Goal: Find specific page/section

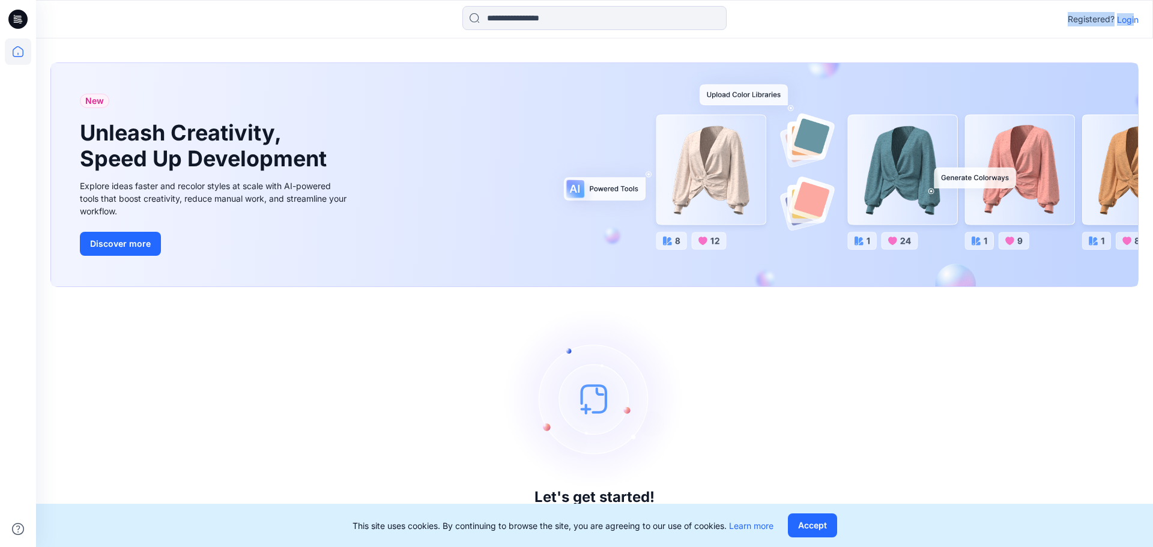
click at [1135, 17] on div "Registered? Login" at bounding box center [594, 19] width 1116 height 26
click at [1135, 17] on p "Login" at bounding box center [1128, 19] width 22 height 13
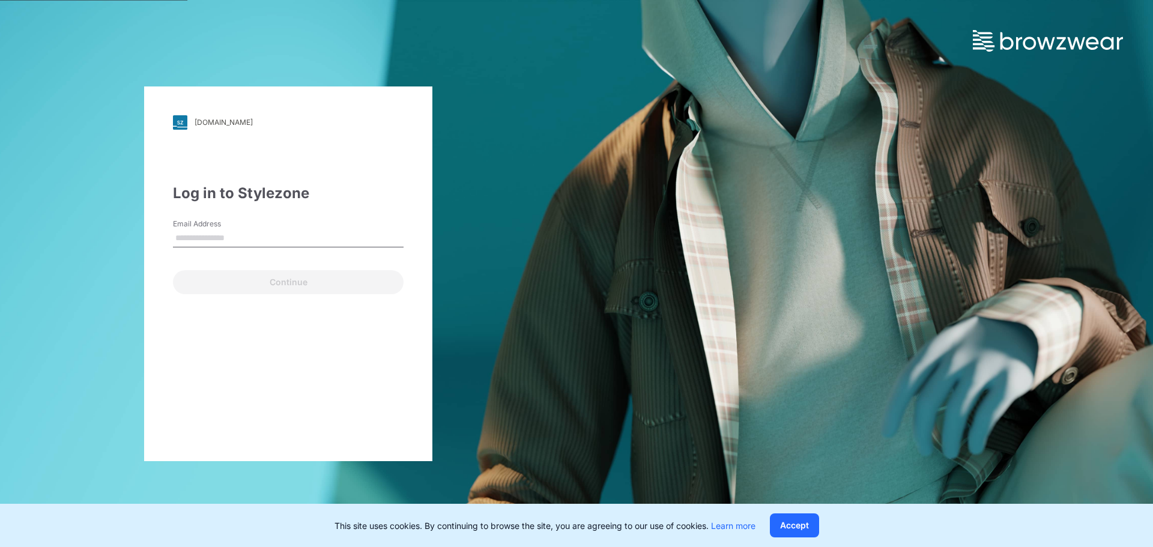
type input "**********"
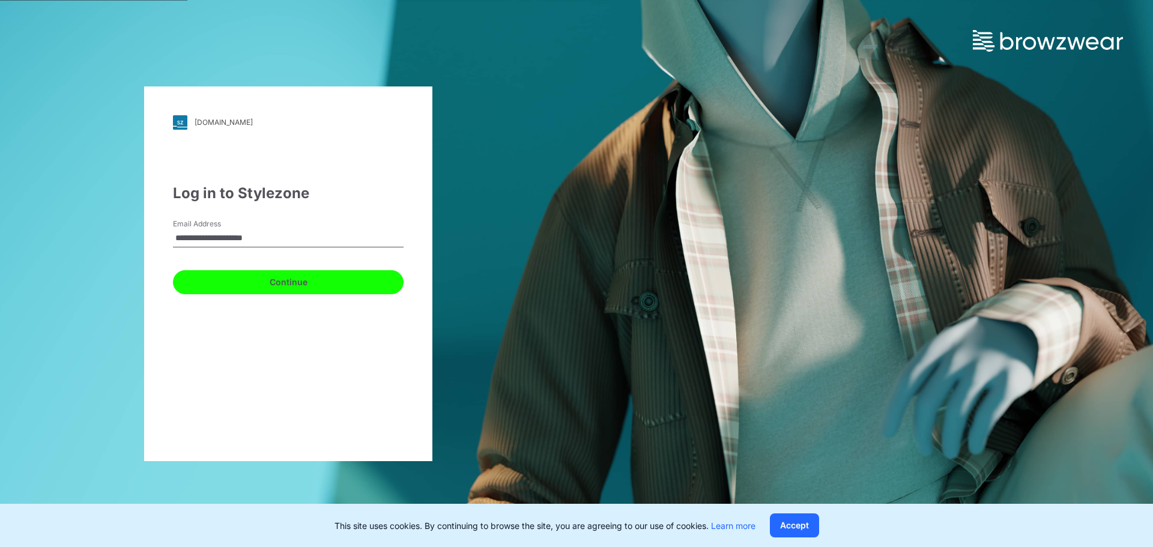
click at [294, 277] on button "Continue" at bounding box center [288, 282] width 231 height 24
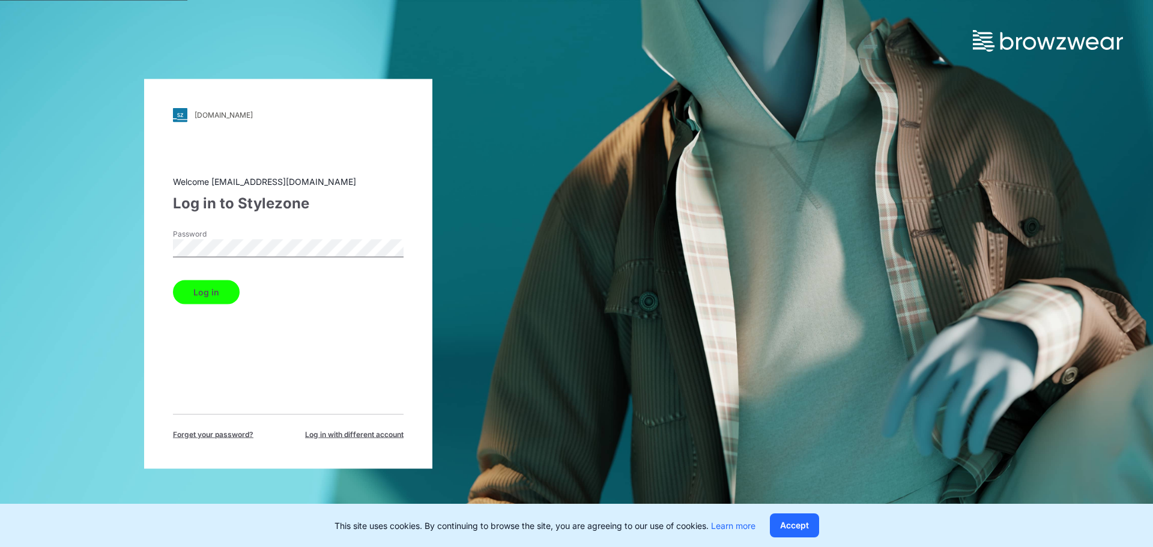
click at [271, 280] on div "Log in" at bounding box center [288, 289] width 231 height 29
click at [233, 288] on button "Log in" at bounding box center [206, 292] width 67 height 24
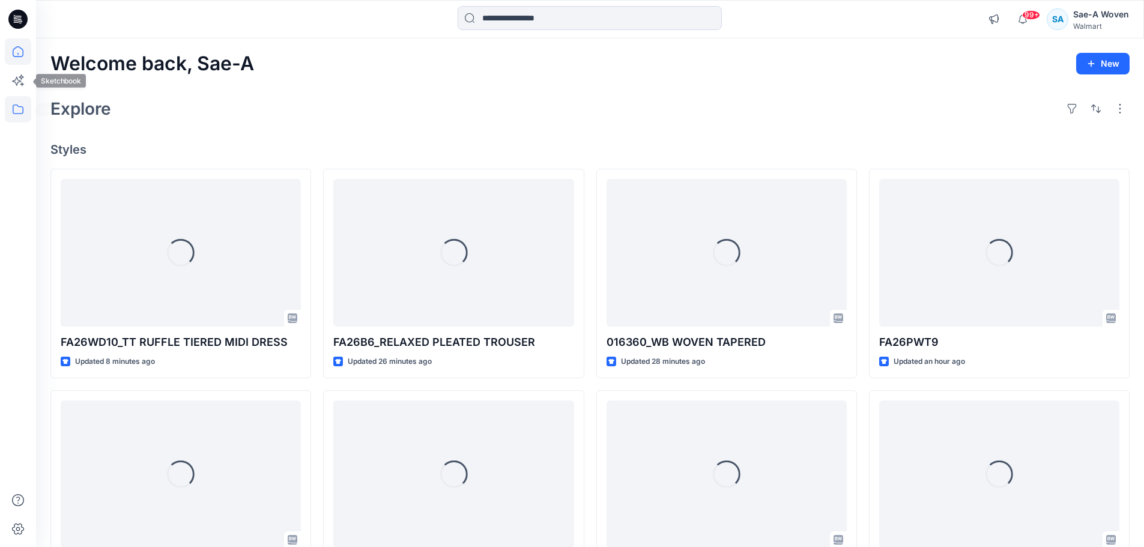
click at [19, 103] on icon at bounding box center [18, 109] width 26 height 26
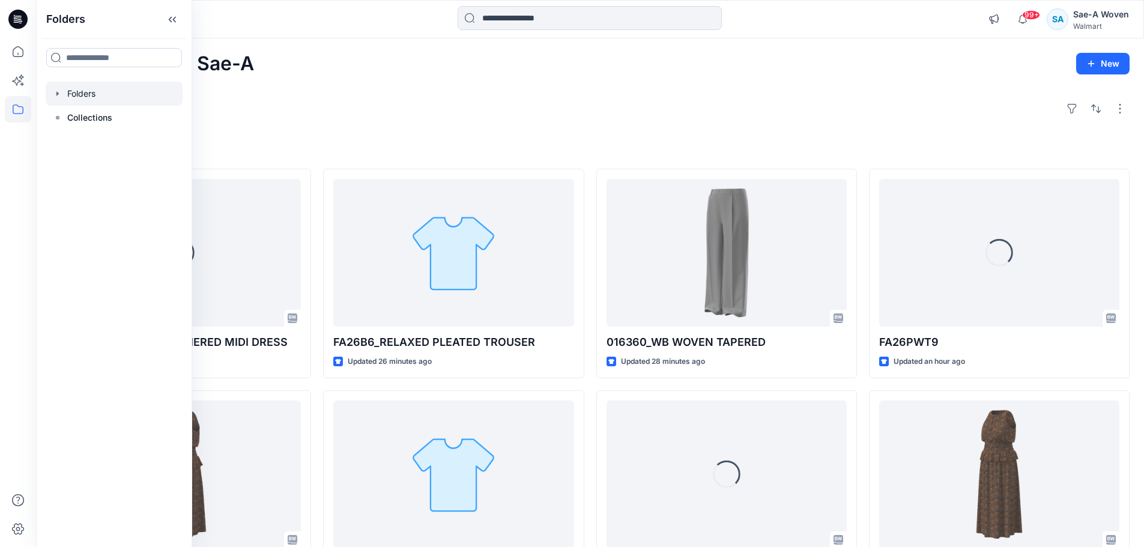
click at [95, 86] on div at bounding box center [114, 94] width 137 height 24
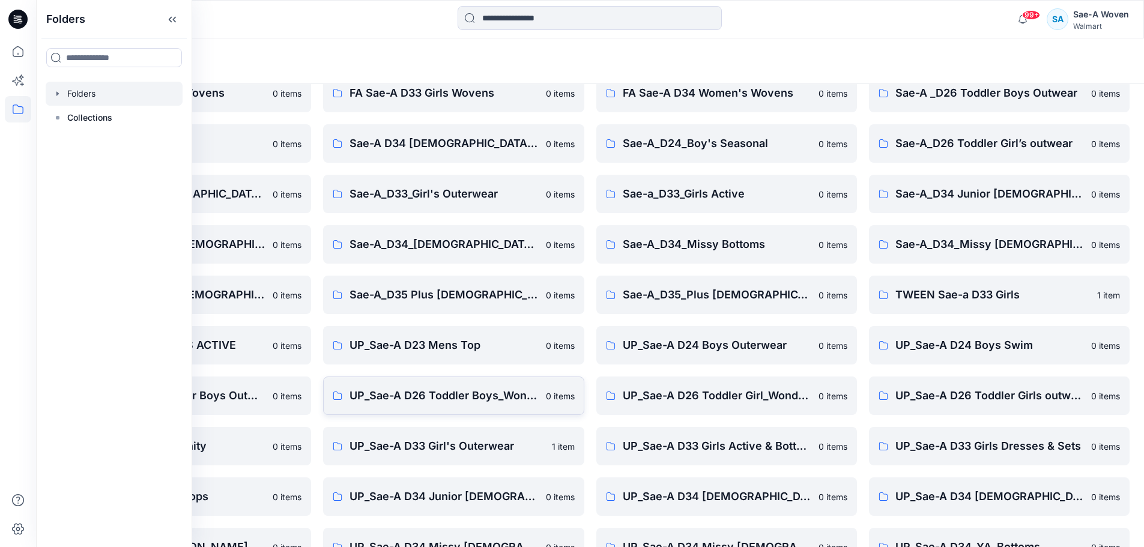
scroll to position [60, 0]
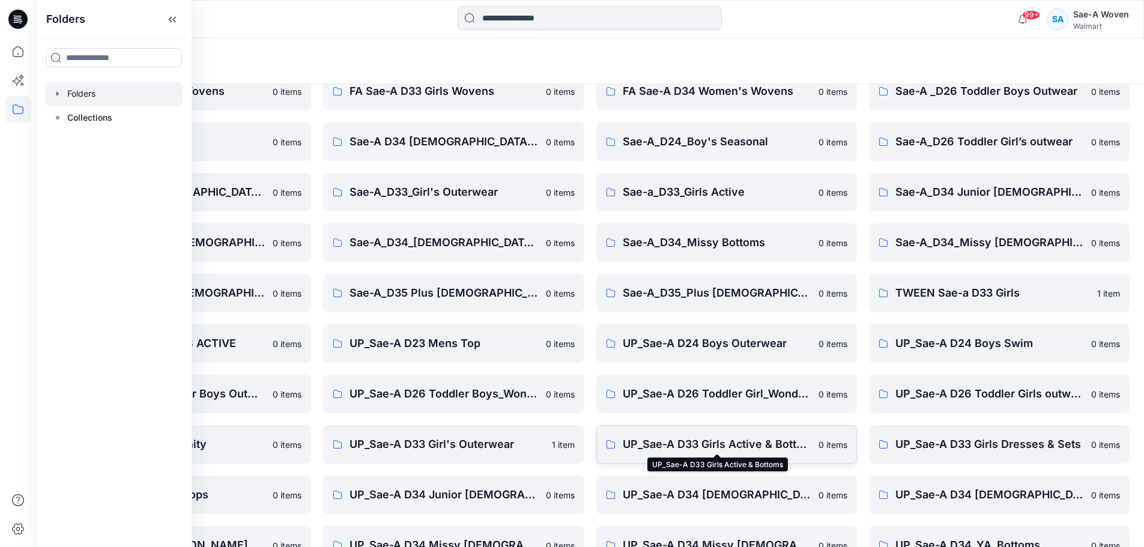
click at [738, 446] on p "UP_Sae-A D33 Girls Active & Bottoms" at bounding box center [716, 444] width 188 height 17
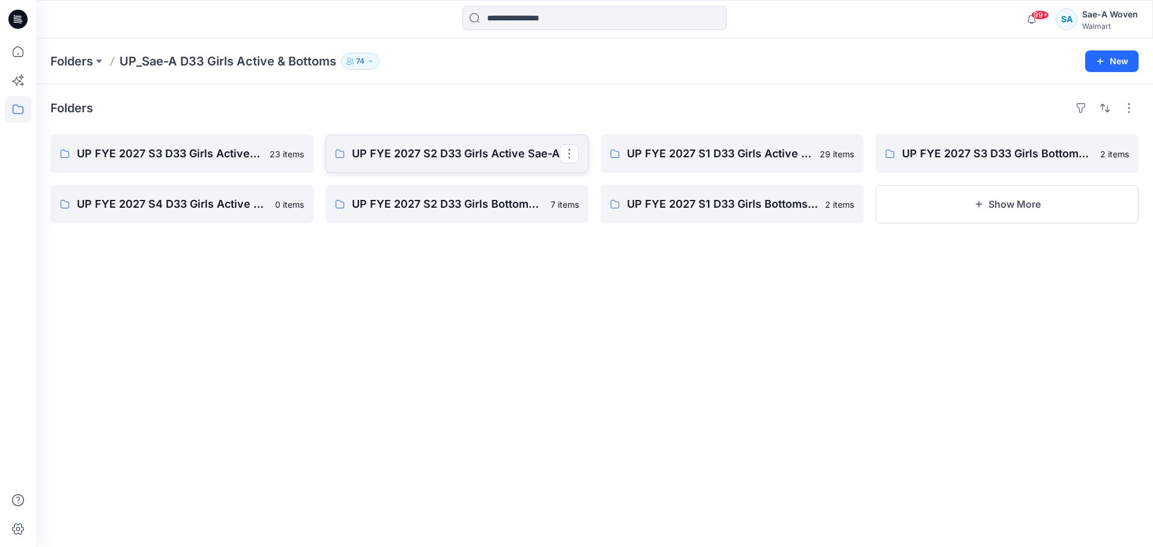
click at [469, 156] on p "UP FYE 2027 S2 D33 Girls Active Sae-A" at bounding box center [456, 153] width 208 height 17
click at [514, 210] on p "UP FYE 2027 S2 D33 Girls Bottoms Sae-A" at bounding box center [456, 204] width 208 height 17
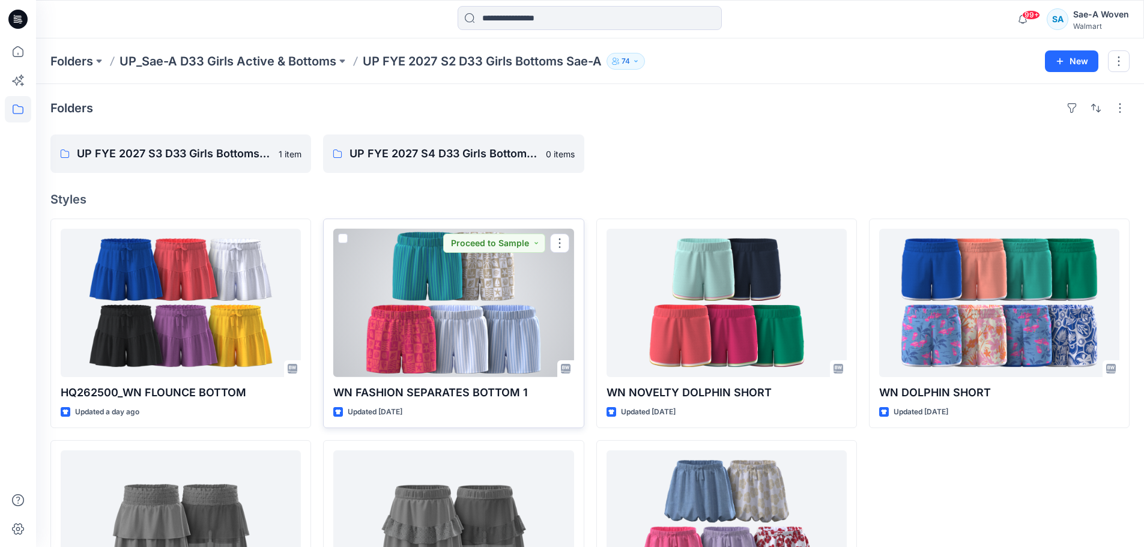
click at [442, 325] on div at bounding box center [453, 303] width 240 height 148
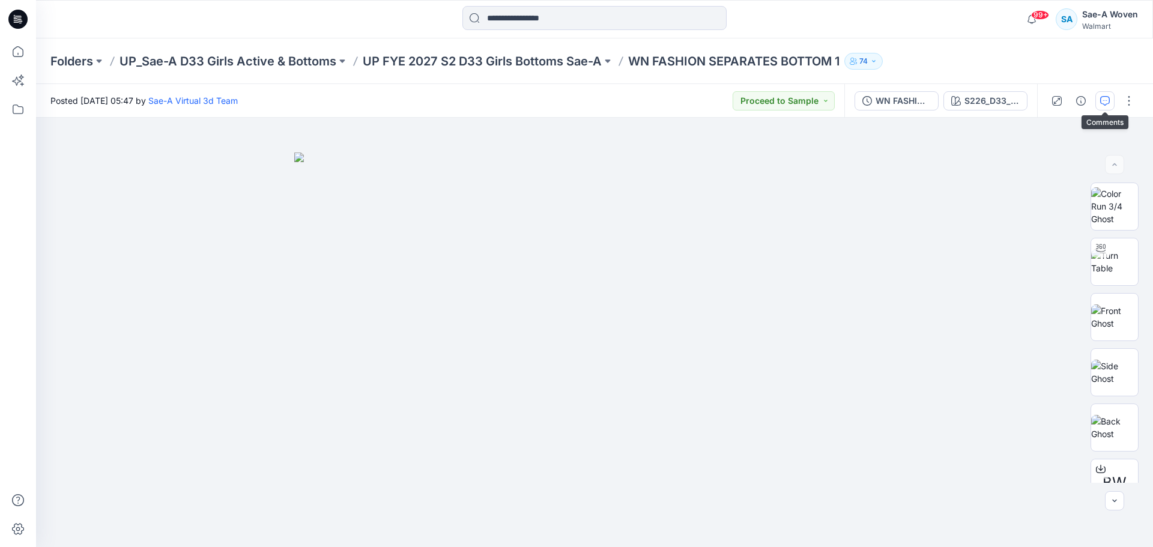
click at [1103, 101] on icon "button" at bounding box center [1105, 101] width 10 height 10
